Goal: Information Seeking & Learning: Learn about a topic

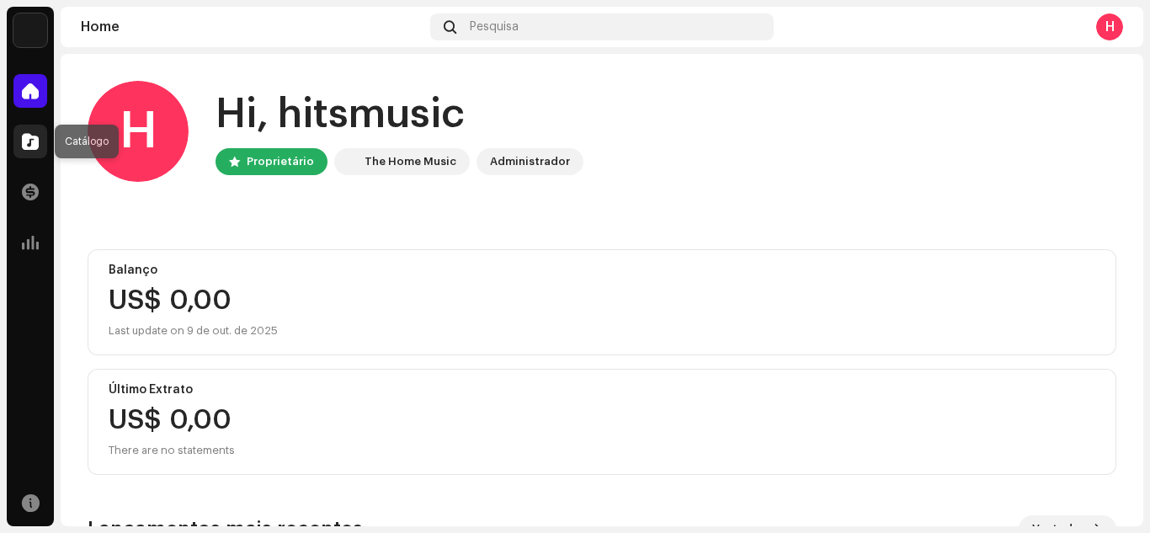
click at [20, 141] on div at bounding box center [30, 142] width 34 height 34
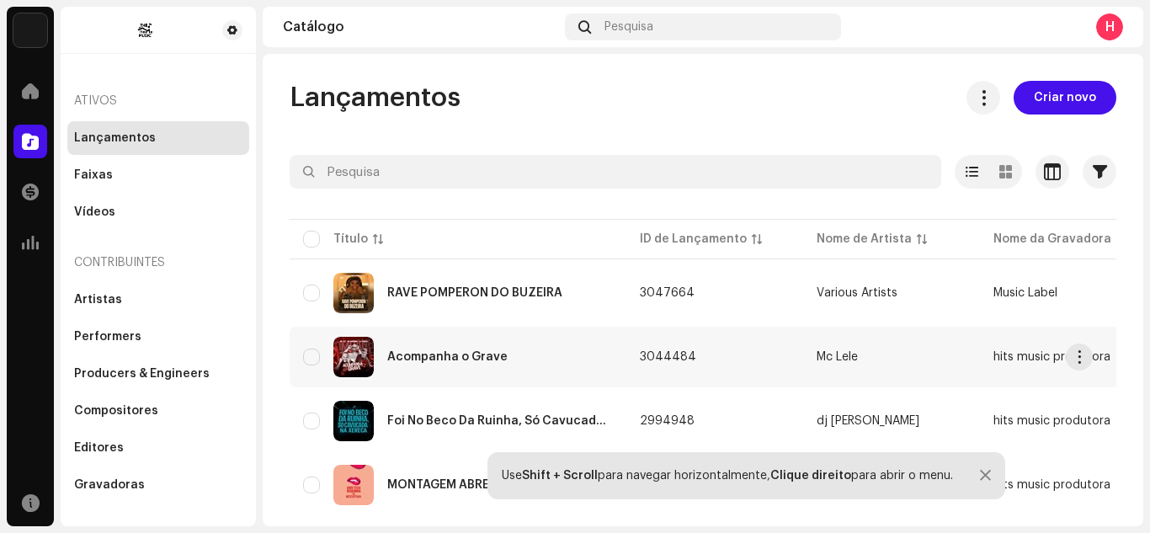
click at [533, 359] on div "Acompanha o Grave" at bounding box center [458, 357] width 310 height 40
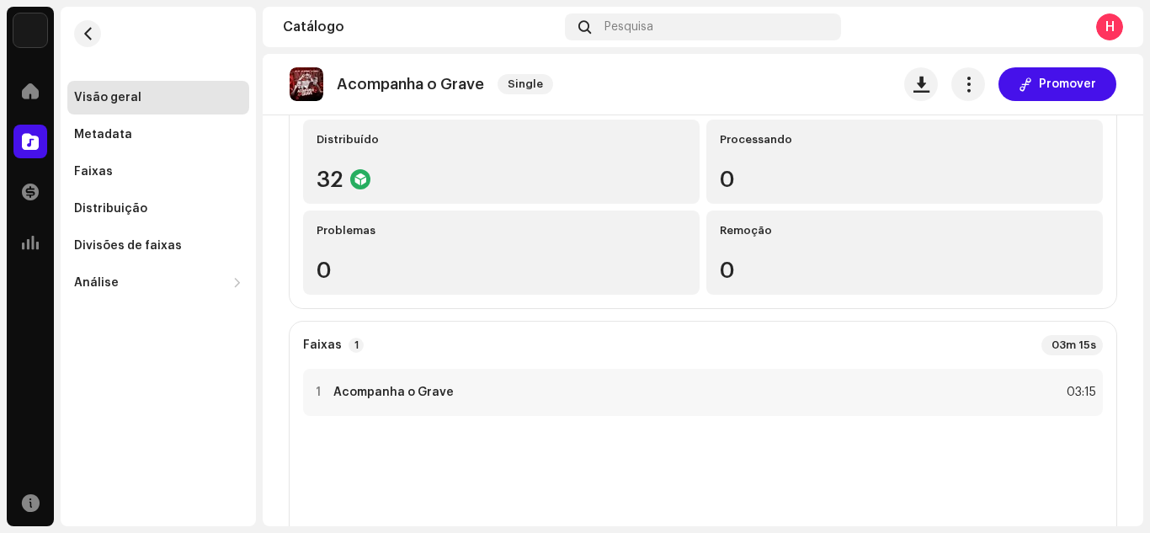
scroll to position [76, 0]
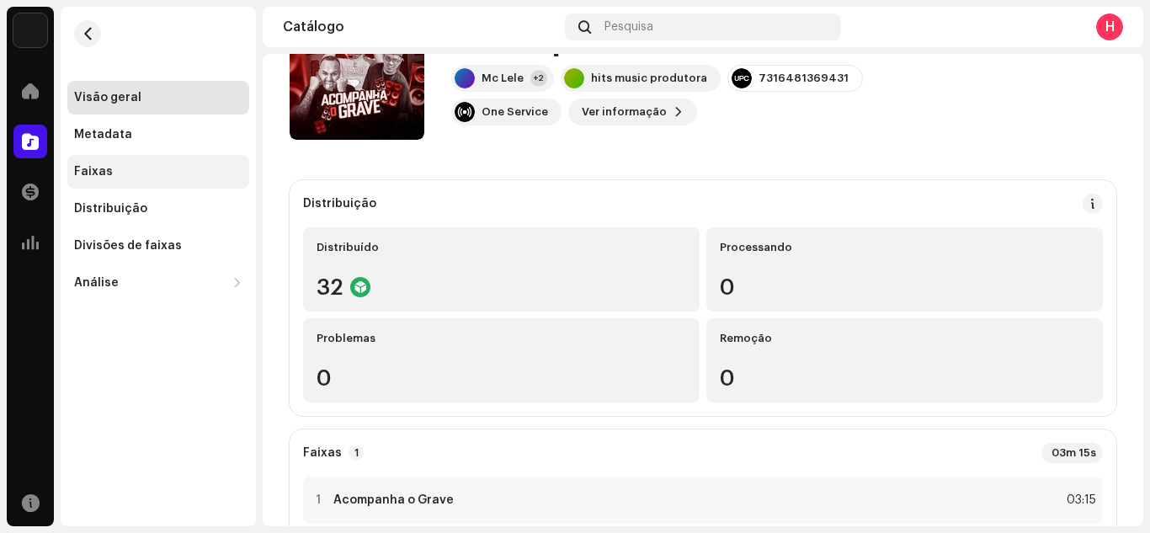
click at [99, 169] on div "Faixas" at bounding box center [93, 171] width 39 height 13
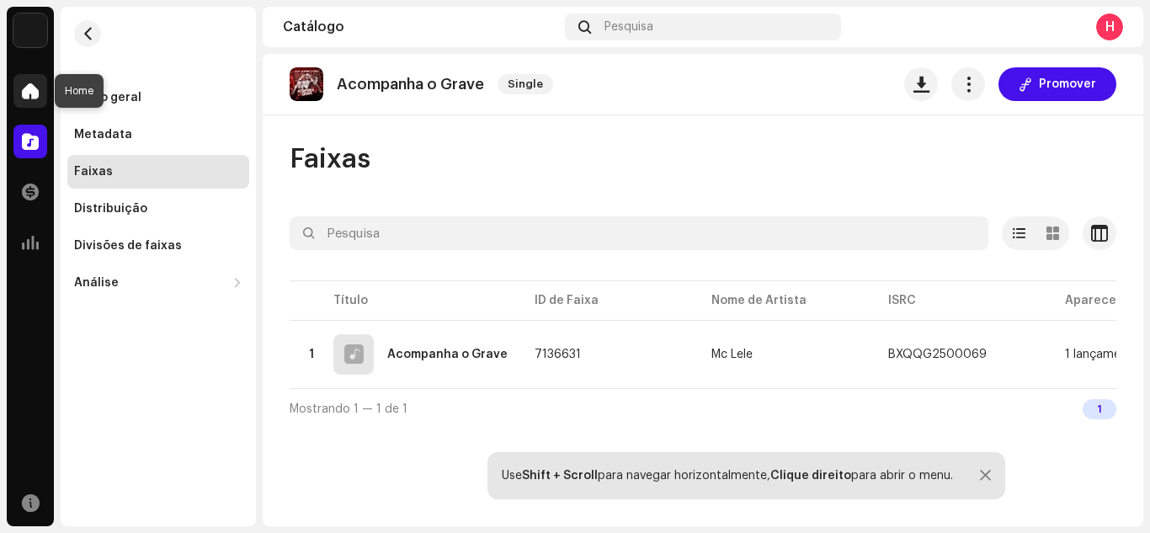
click at [32, 101] on div at bounding box center [30, 91] width 34 height 34
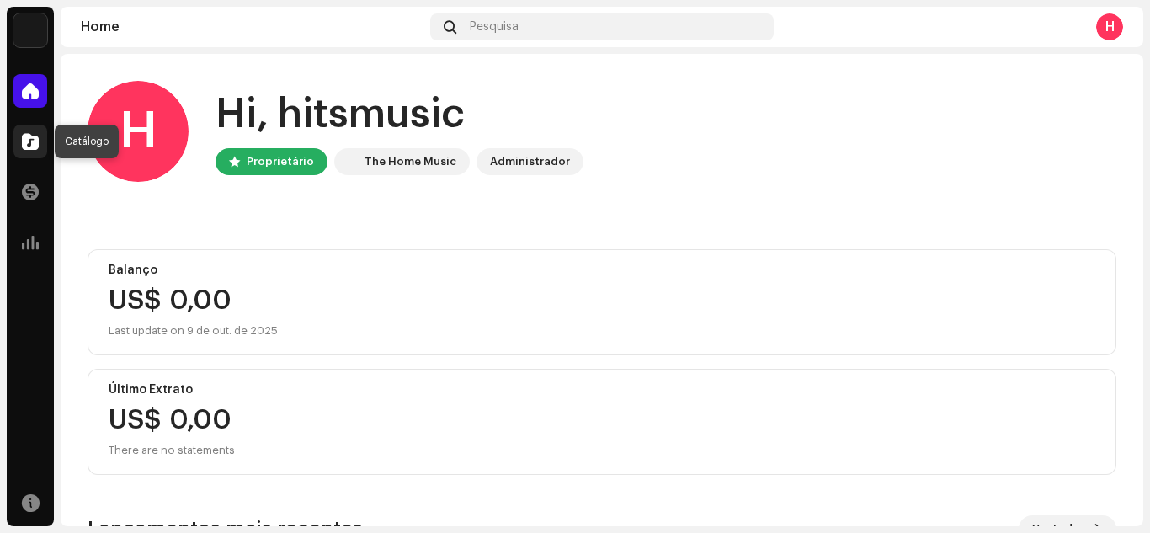
click at [33, 139] on span at bounding box center [30, 141] width 17 height 13
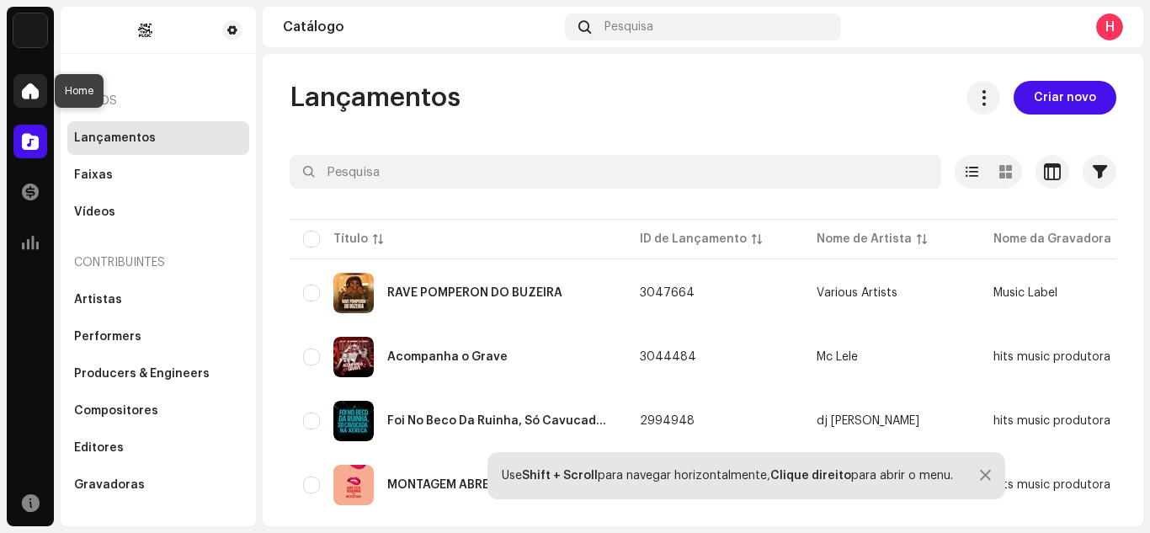
click at [35, 84] on span at bounding box center [30, 90] width 17 height 13
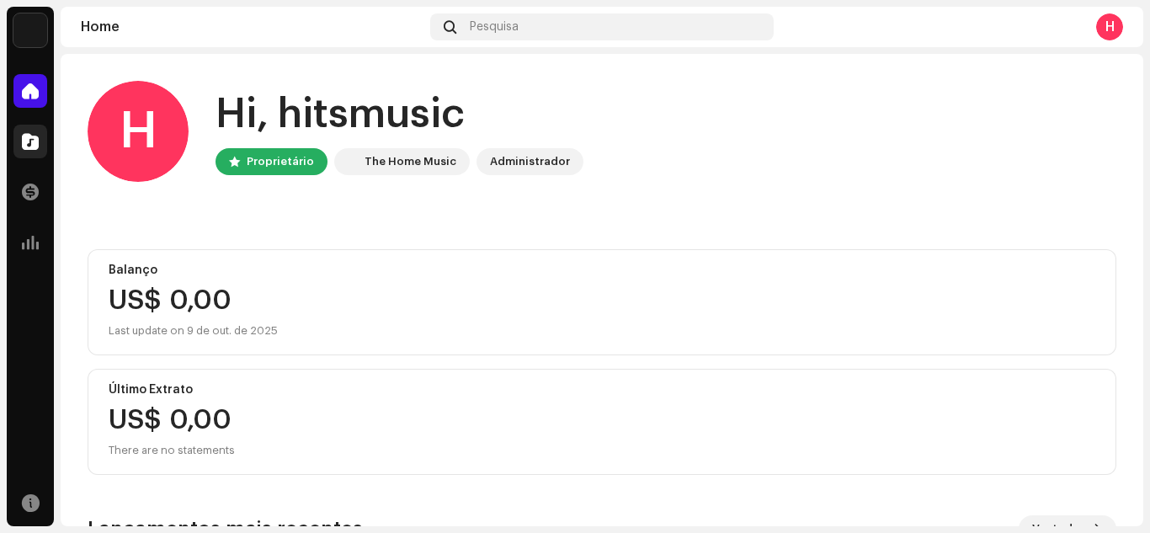
click at [36, 132] on div at bounding box center [30, 142] width 34 height 34
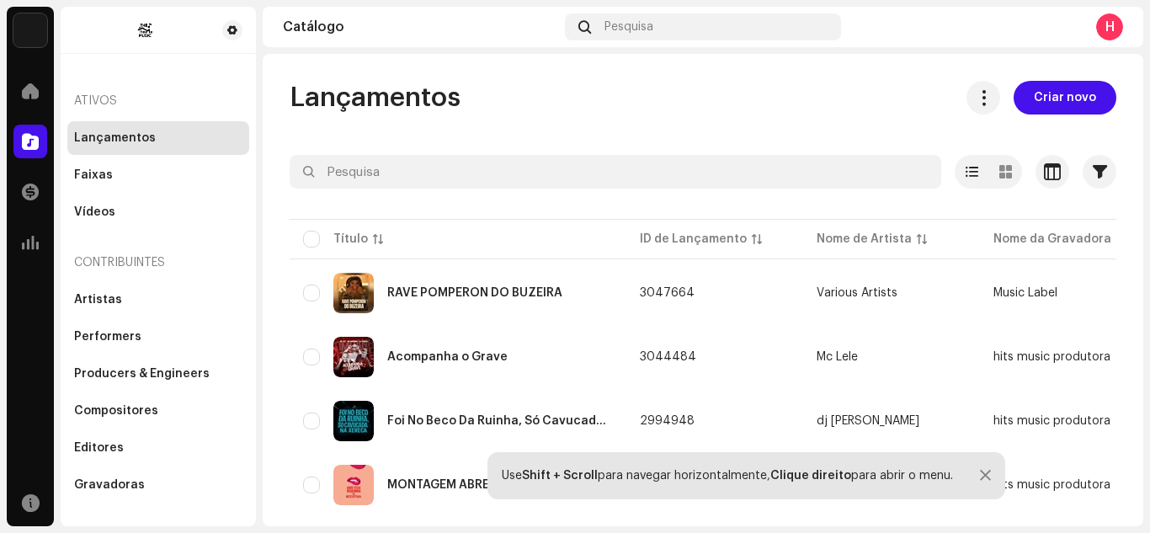
drag, startPoint x: 1144, startPoint y: 188, endPoint x: 1144, endPoint y: 243, distance: 55.6
click at [1144, 243] on div "Dj Cassula Home Catálogo Transações Análise Recursos Ativos Lançamentos Faixas …" at bounding box center [575, 266] width 1150 height 533
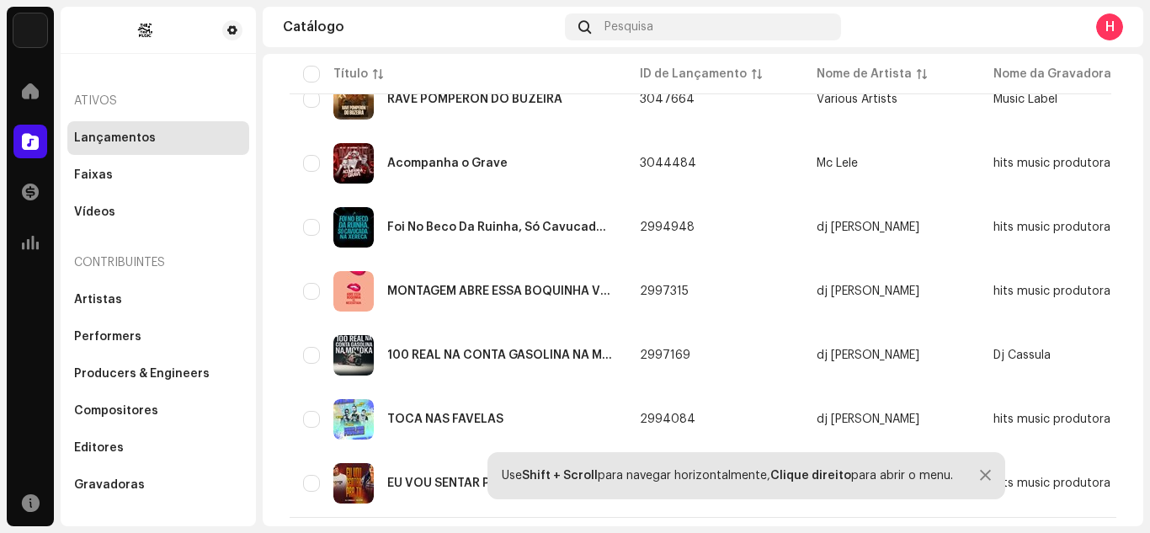
scroll to position [199, 0]
click at [422, 109] on div "RAVE POMPERON DO BUZEIRA" at bounding box center [458, 98] width 310 height 40
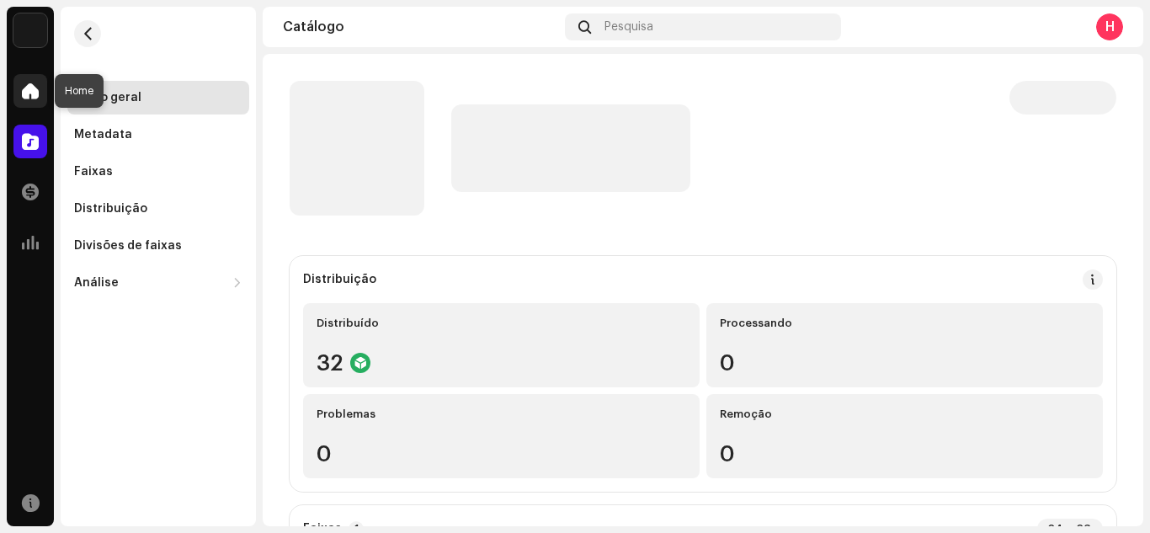
click at [34, 84] on span at bounding box center [30, 90] width 17 height 13
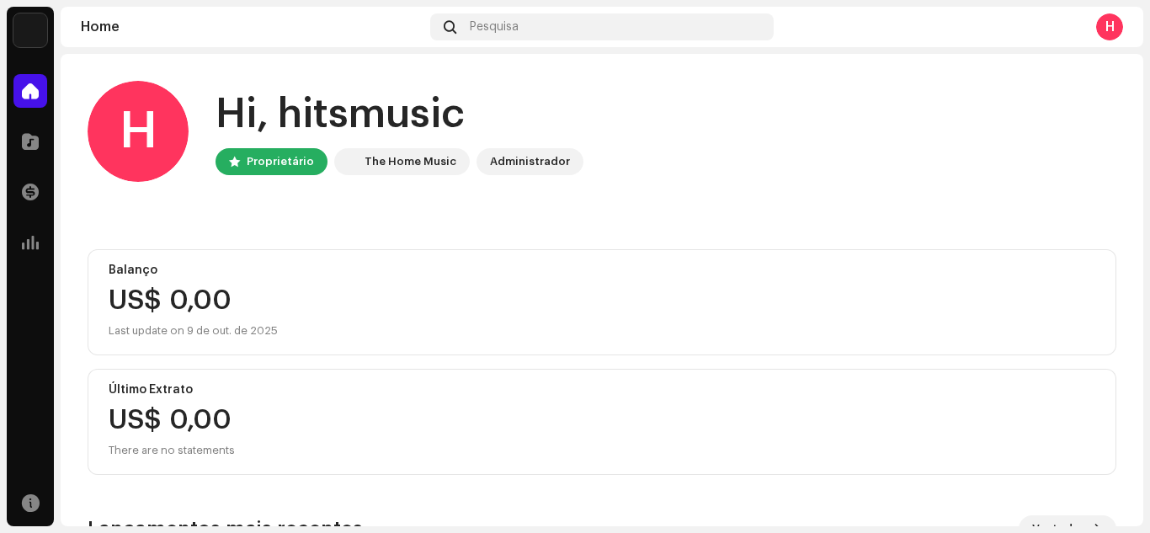
click at [34, 84] on span at bounding box center [30, 90] width 17 height 13
